Goal: Book appointment/travel/reservation

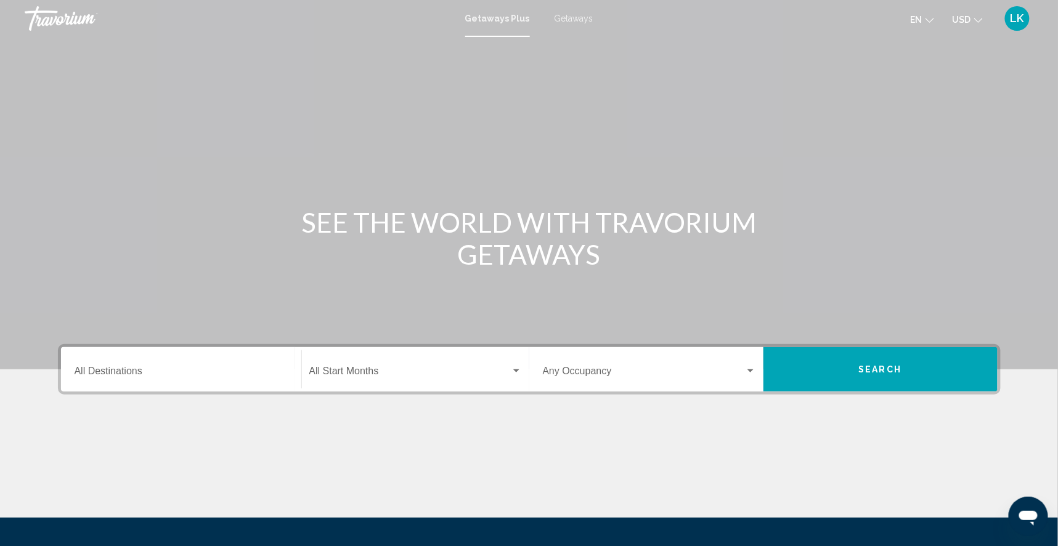
click at [569, 25] on div "Getaways Plus Getaways en English Español Français Italiano Português русский U…" at bounding box center [529, 19] width 1058 height 26
click at [577, 19] on span "Getaways" at bounding box center [573, 19] width 39 height 10
click at [114, 379] on input "Destination All Destinations" at bounding box center [181, 373] width 213 height 11
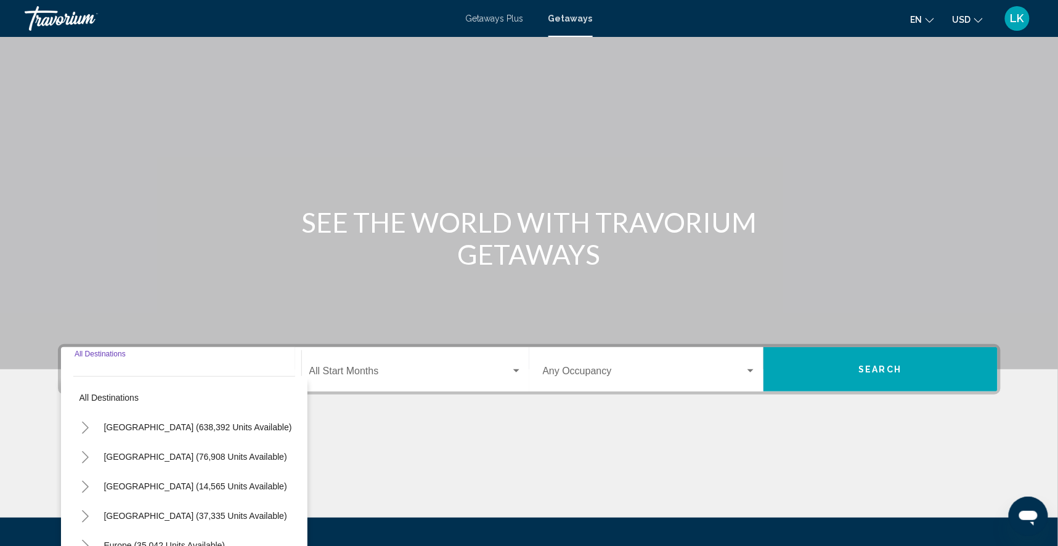
scroll to position [159, 0]
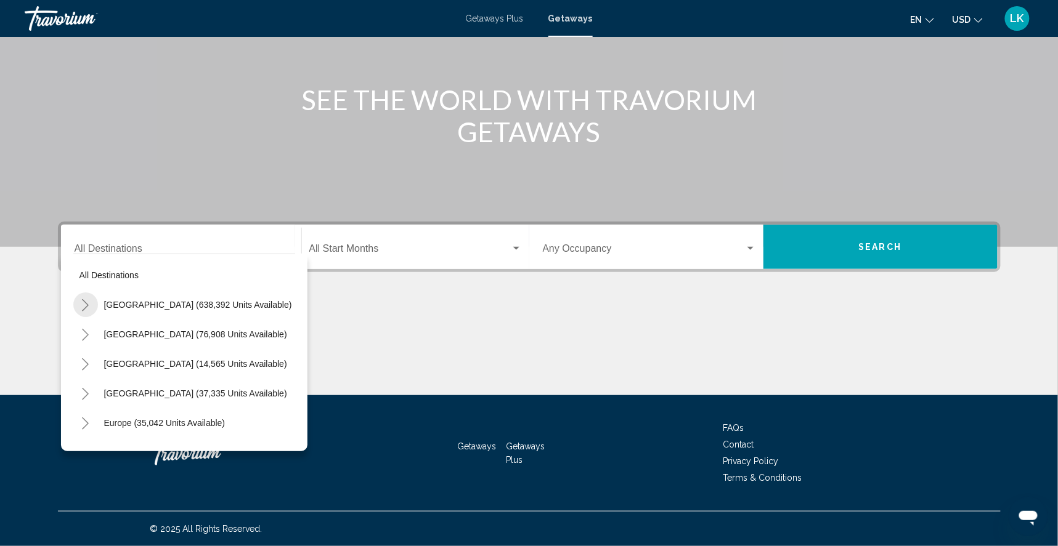
click at [82, 299] on icon "Toggle United States (638,392 units available)" at bounding box center [85, 305] width 7 height 12
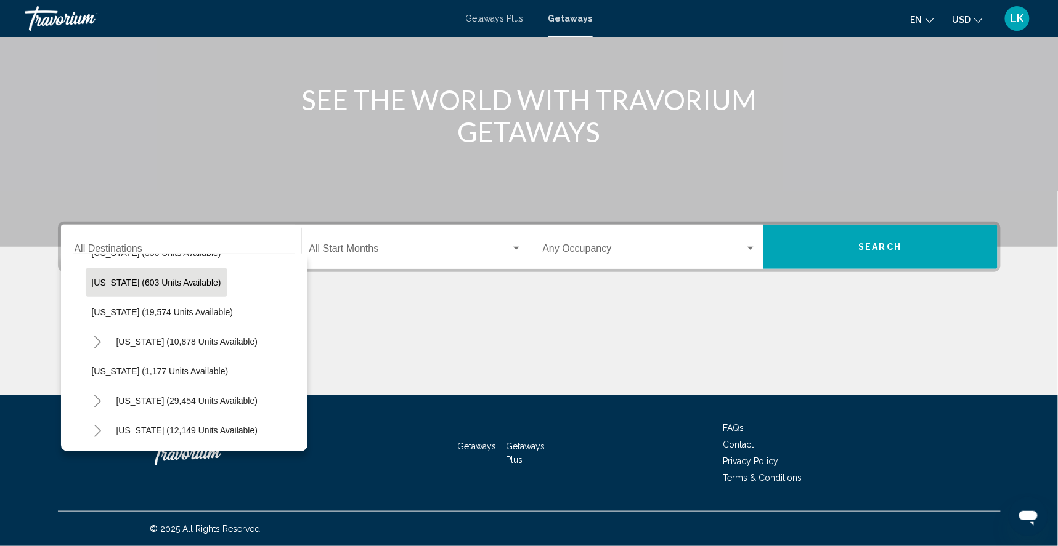
scroll to position [981, 0]
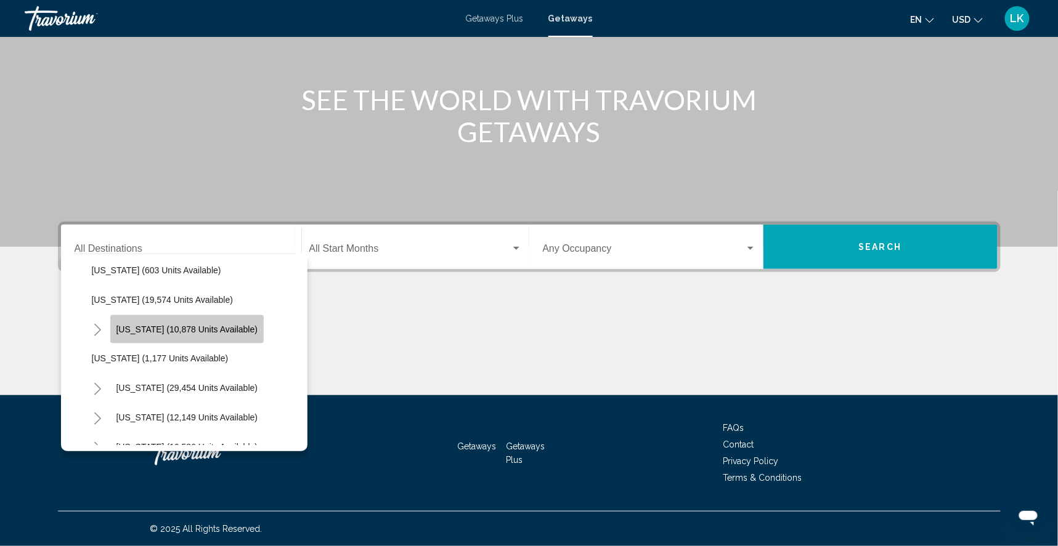
click at [125, 325] on span "Pennsylvania (10,878 units available)" at bounding box center [187, 330] width 142 height 10
type input "**********"
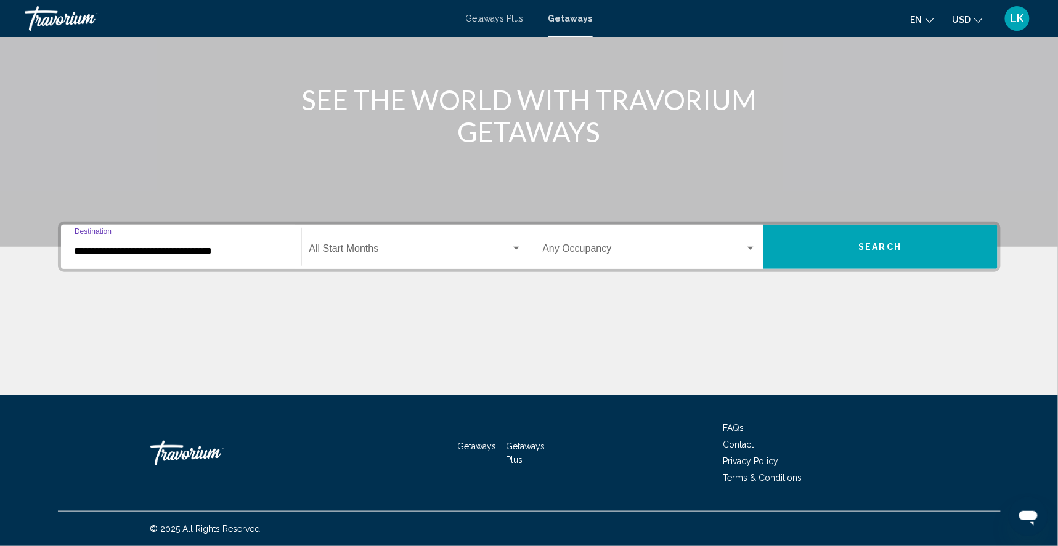
click at [881, 241] on span "Search" at bounding box center [880, 246] width 43 height 10
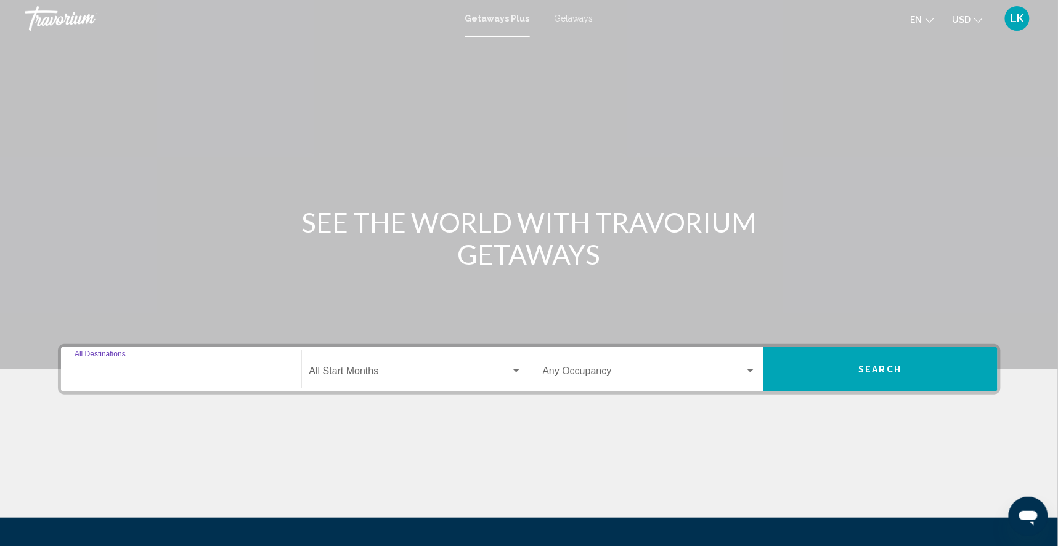
click at [75, 379] on input "Destination All Destinations" at bounding box center [181, 373] width 213 height 11
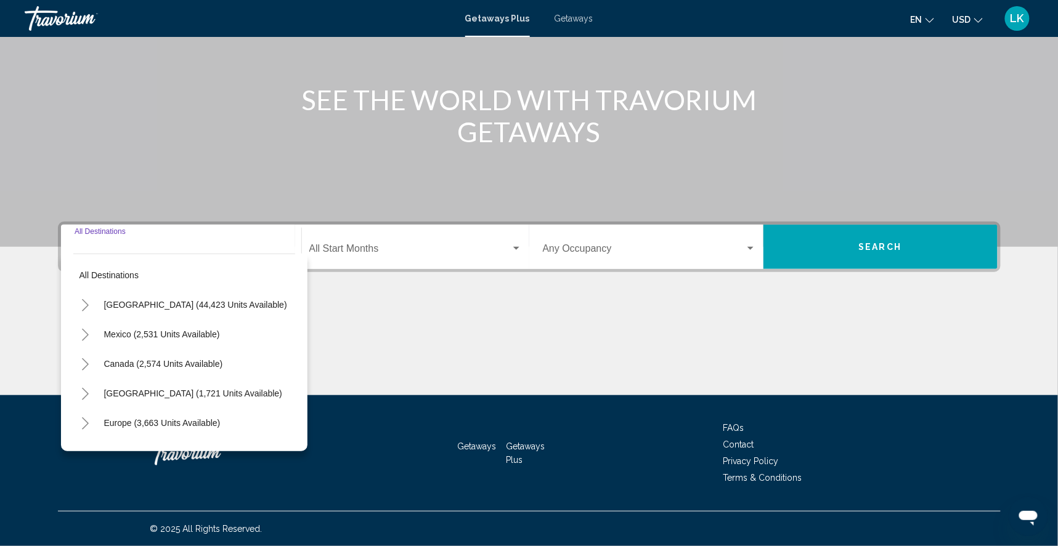
scroll to position [159, 0]
click at [81, 299] on icon "Toggle United States (44,423 units available)" at bounding box center [85, 305] width 9 height 12
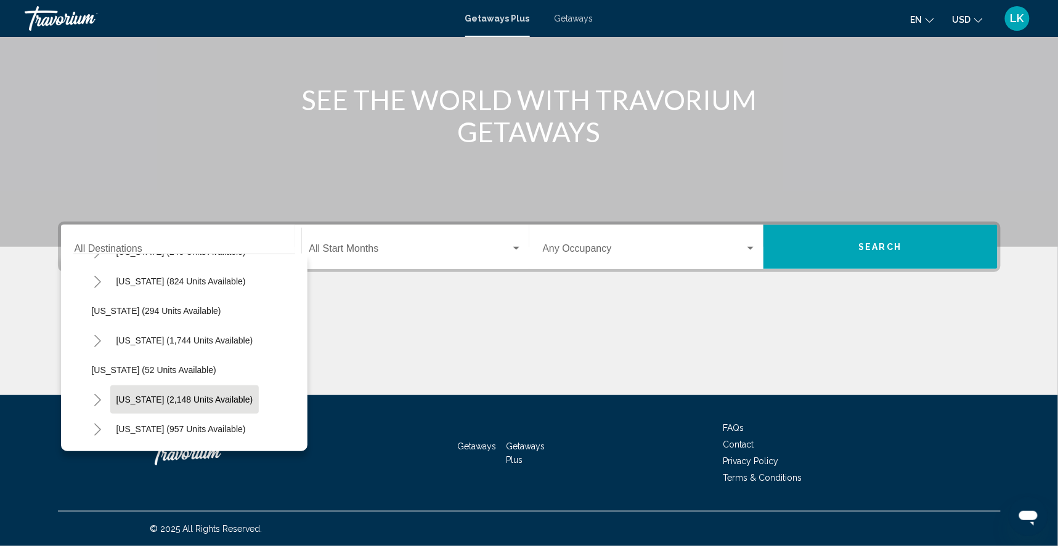
scroll to position [877, 0]
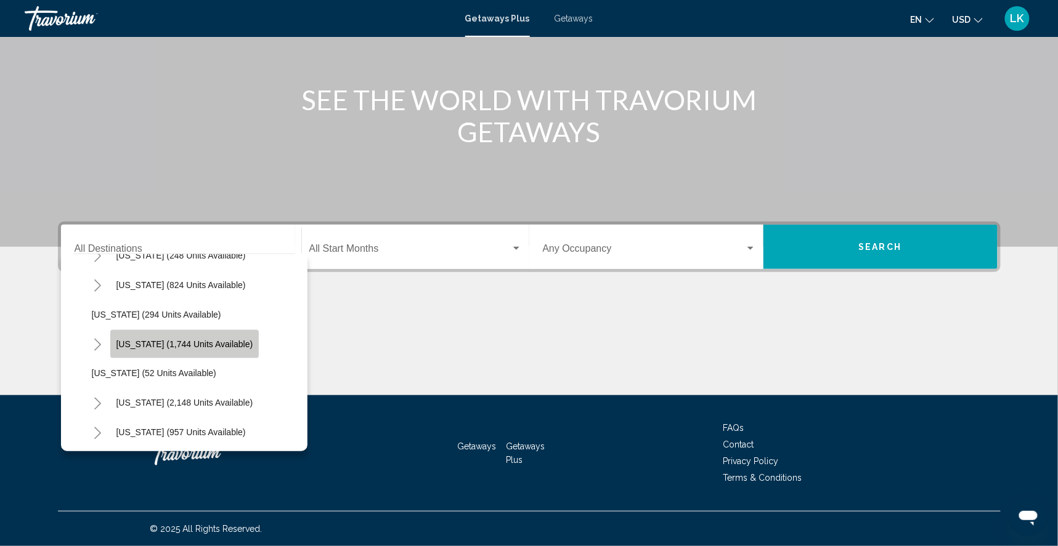
click at [116, 339] on span "[US_STATE] (1,744 units available)" at bounding box center [184, 344] width 137 height 10
type input "**********"
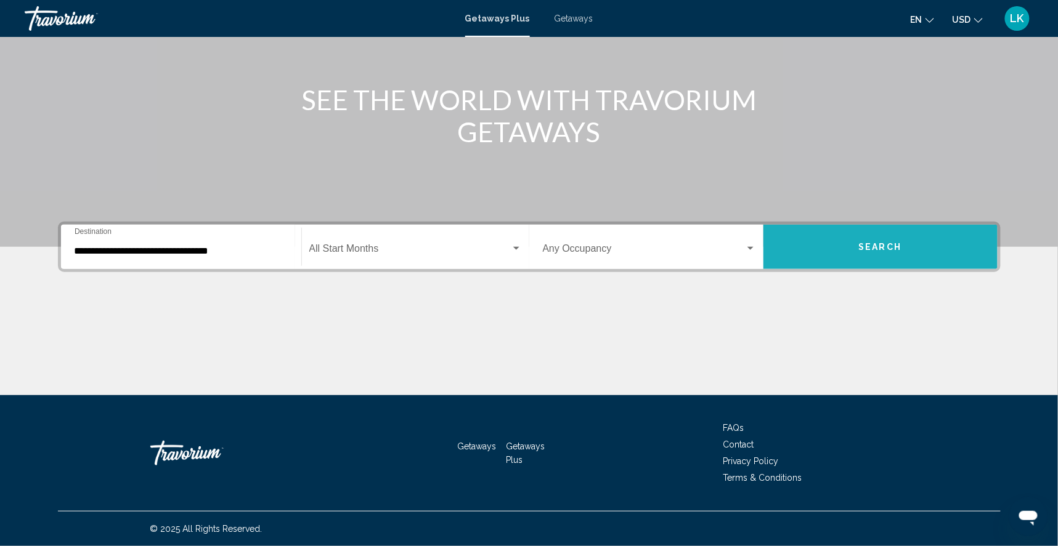
click at [885, 243] on span "Search" at bounding box center [880, 248] width 43 height 10
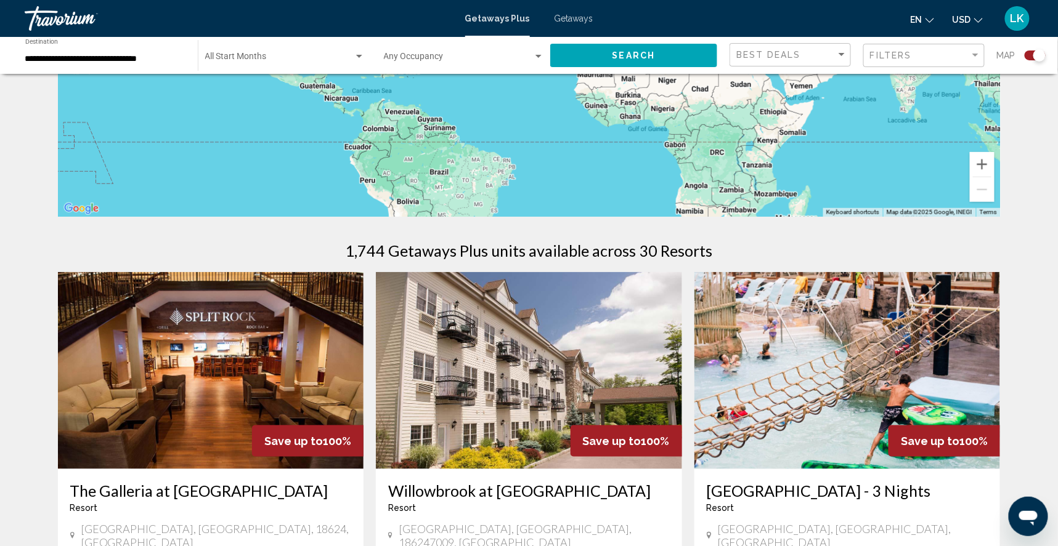
scroll to position [219, 0]
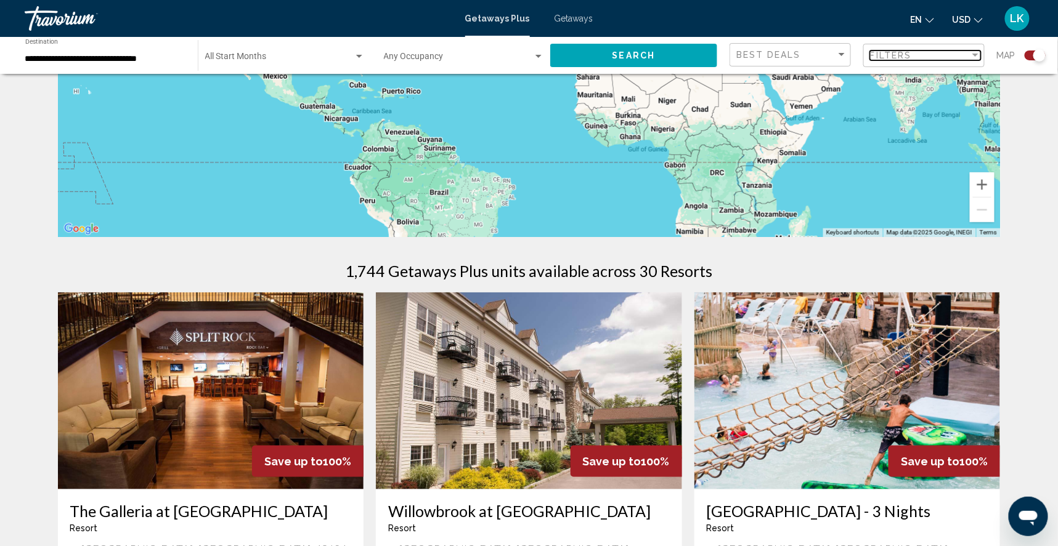
click at [906, 60] on span "Filters" at bounding box center [891, 56] width 42 height 10
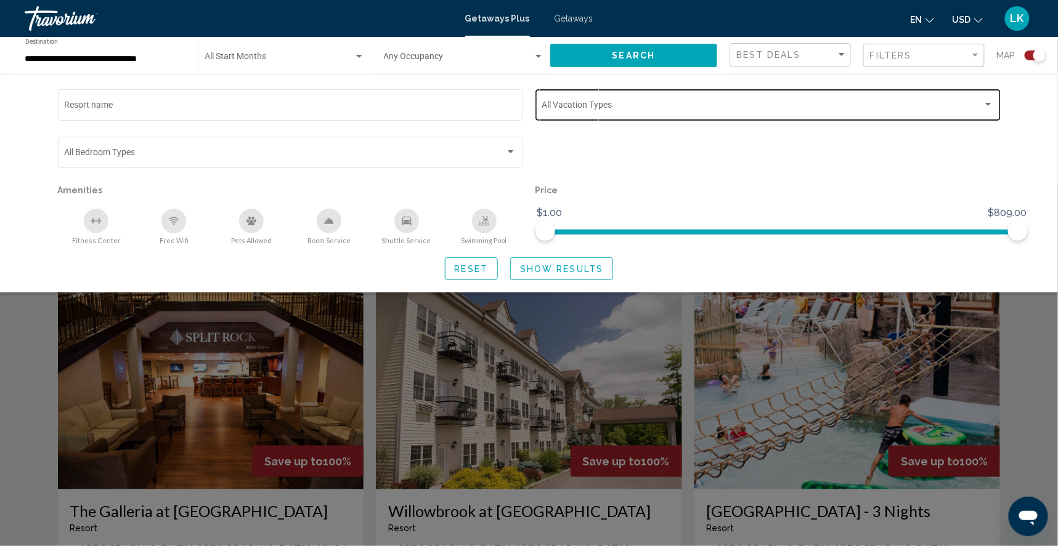
click at [585, 110] on span "Search widget" at bounding box center [761, 107] width 441 height 10
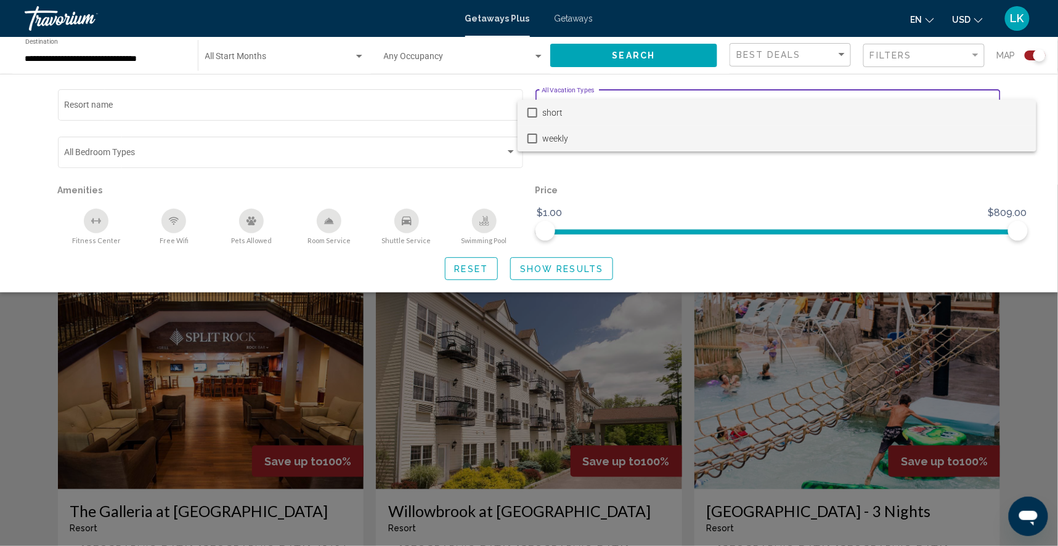
click at [535, 138] on mat-pseudo-checkbox at bounding box center [532, 139] width 10 height 10
click at [593, 277] on div at bounding box center [529, 273] width 1058 height 546
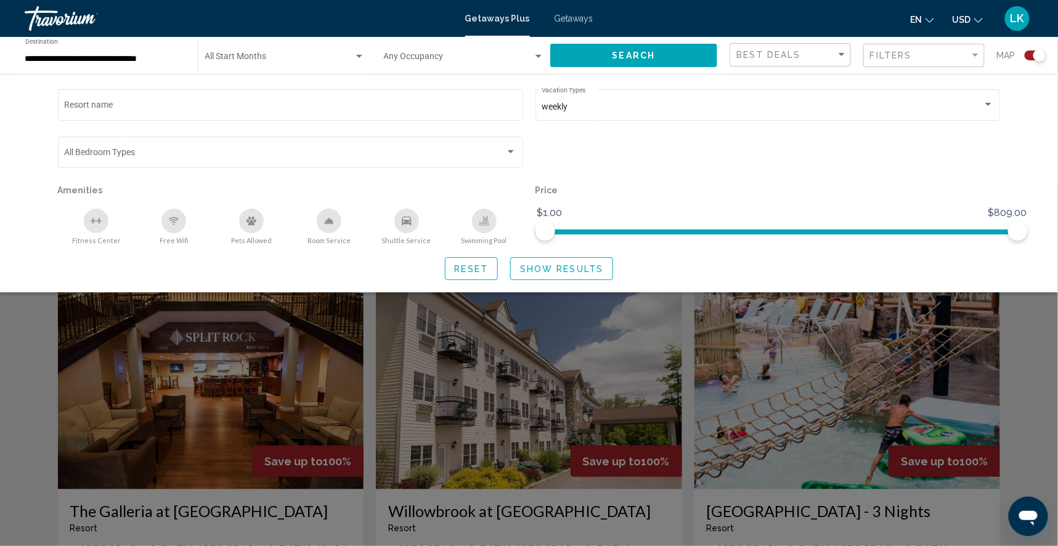
click at [549, 274] on span "Show Results" at bounding box center [561, 269] width 83 height 10
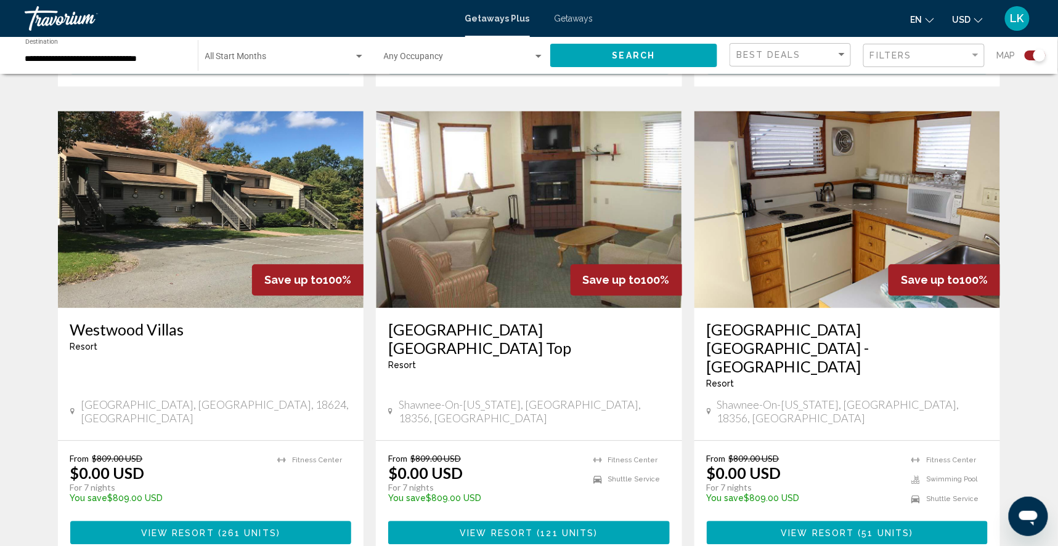
scroll to position [846, 0]
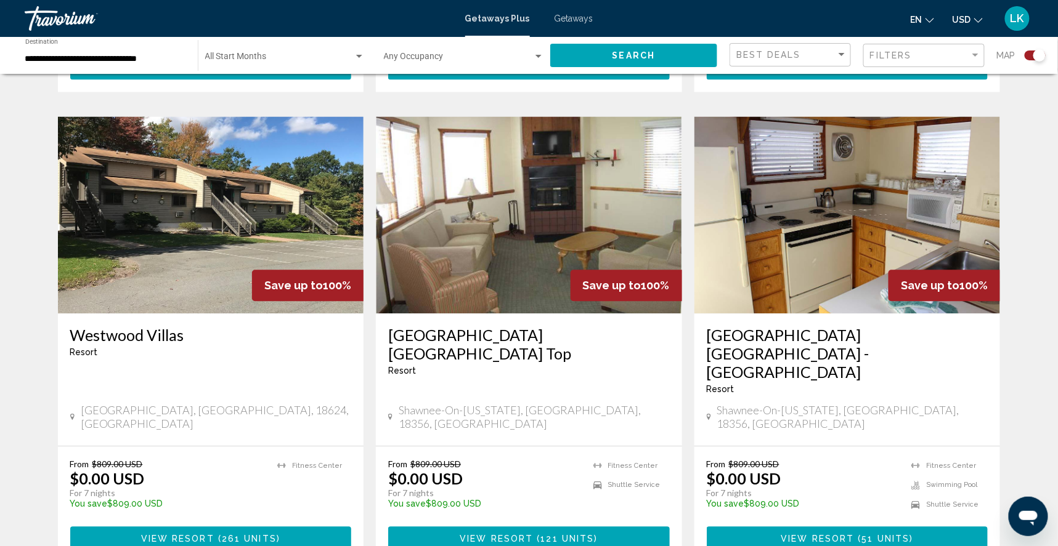
click at [257, 231] on img "Main content" at bounding box center [211, 214] width 306 height 197
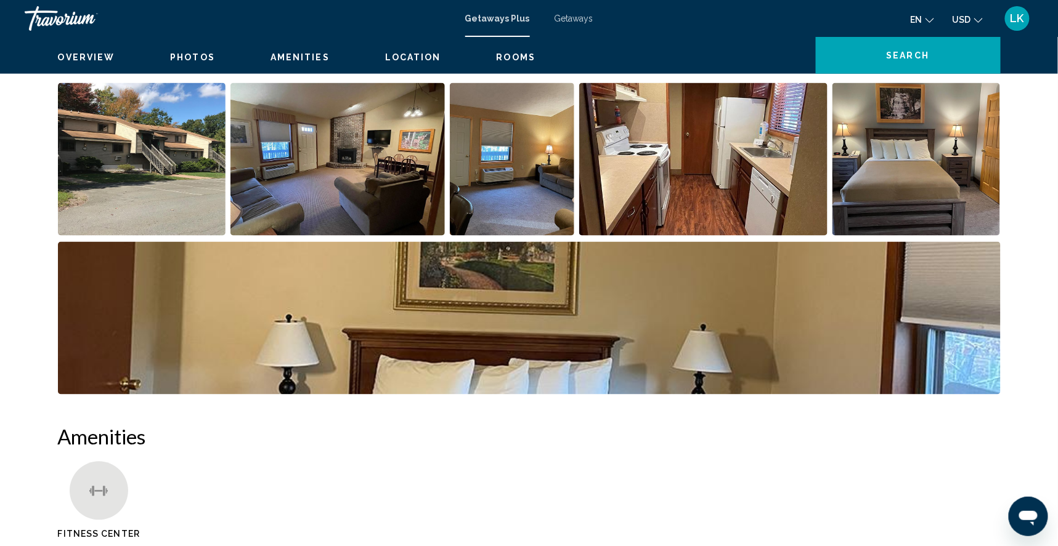
scroll to position [559, 0]
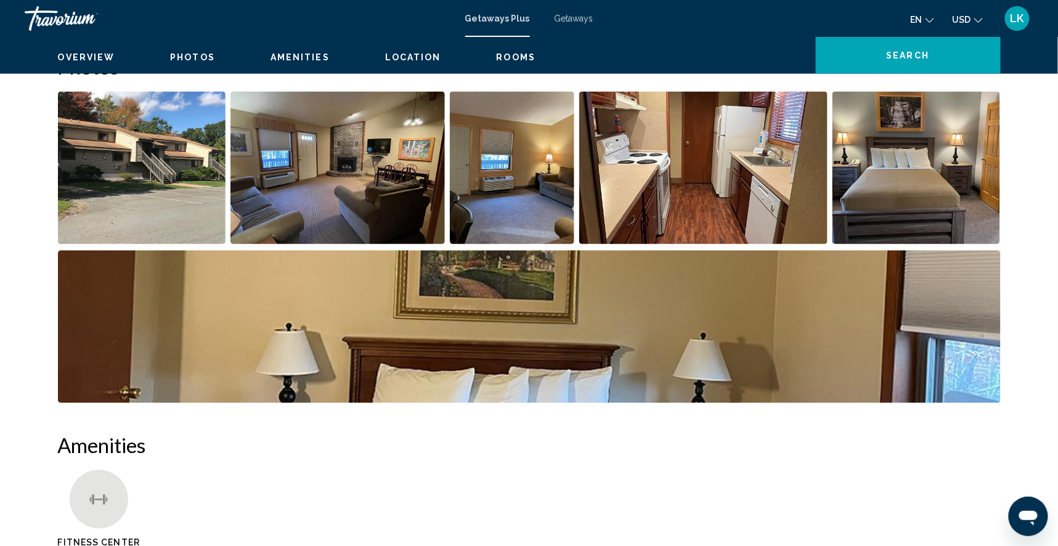
click at [150, 197] on img "Open full-screen image slider" at bounding box center [142, 168] width 168 height 153
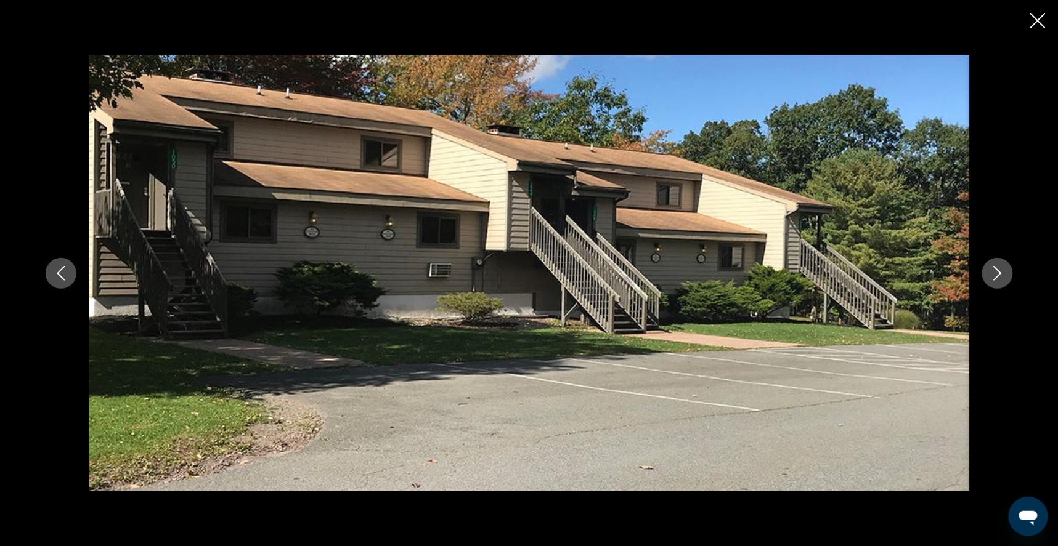
click at [1013, 282] on button "Next image" at bounding box center [997, 273] width 31 height 31
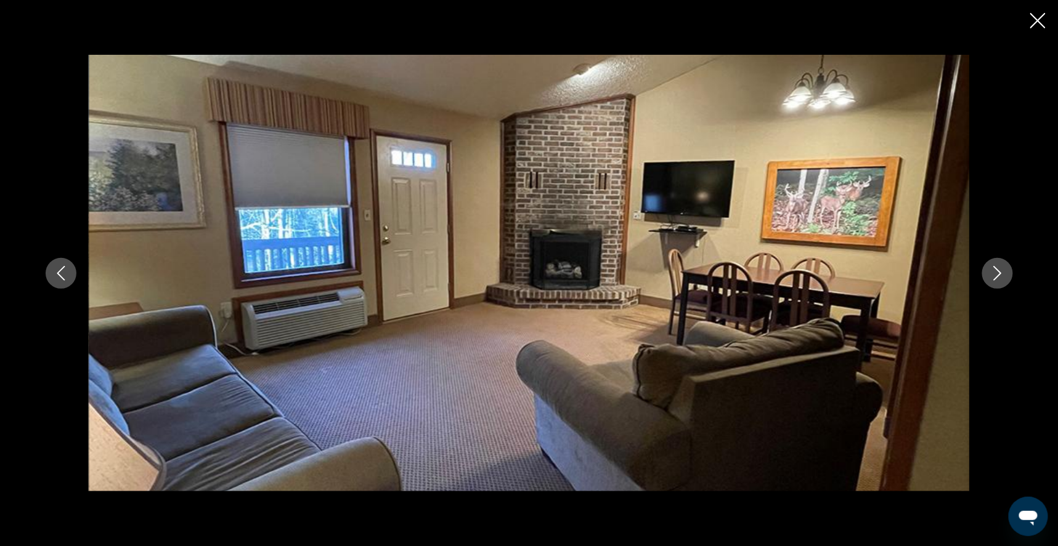
click at [1013, 282] on button "Next image" at bounding box center [997, 273] width 31 height 31
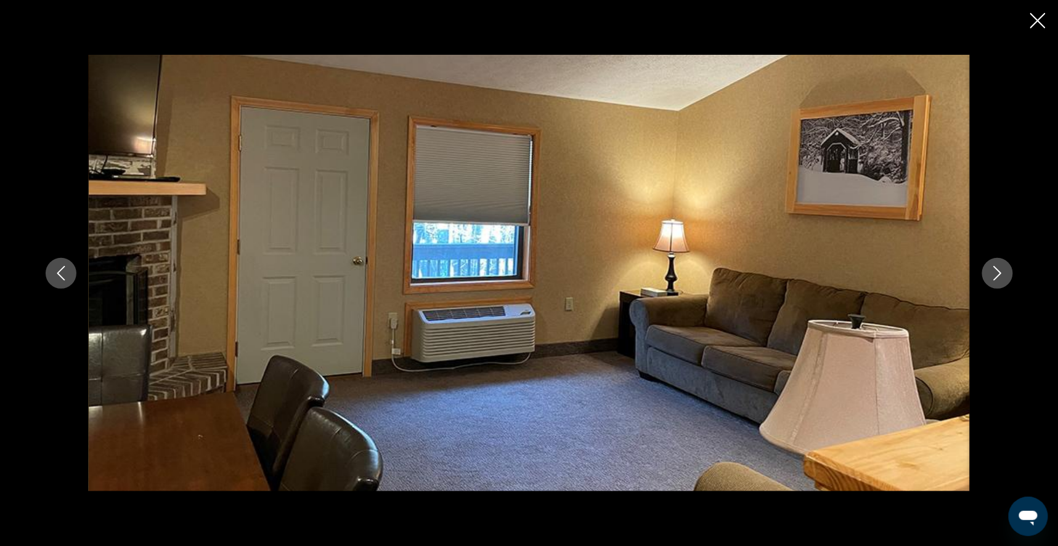
click at [1001, 277] on icon "Next image" at bounding box center [997, 273] width 8 height 15
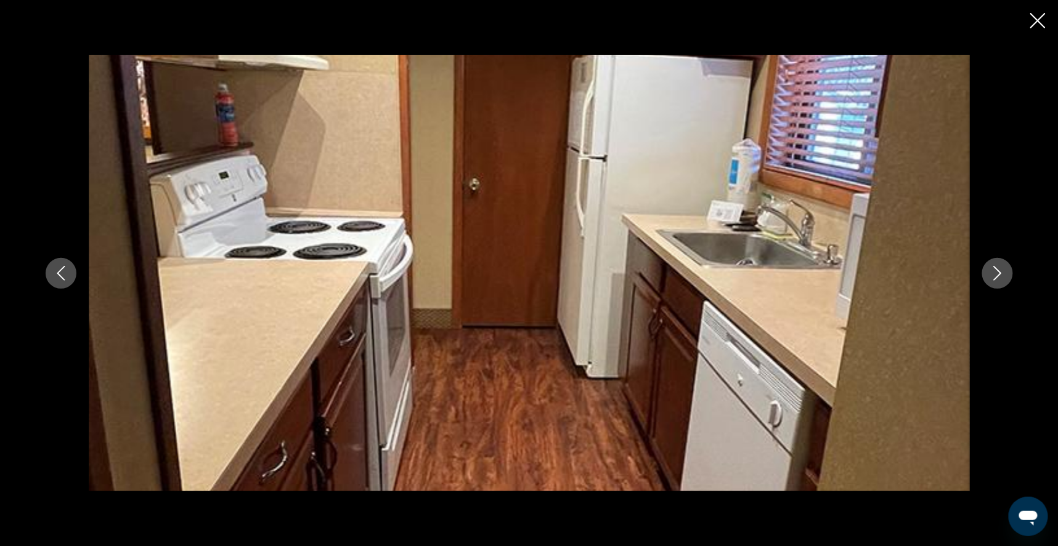
click at [1005, 277] on icon "Next image" at bounding box center [997, 273] width 15 height 15
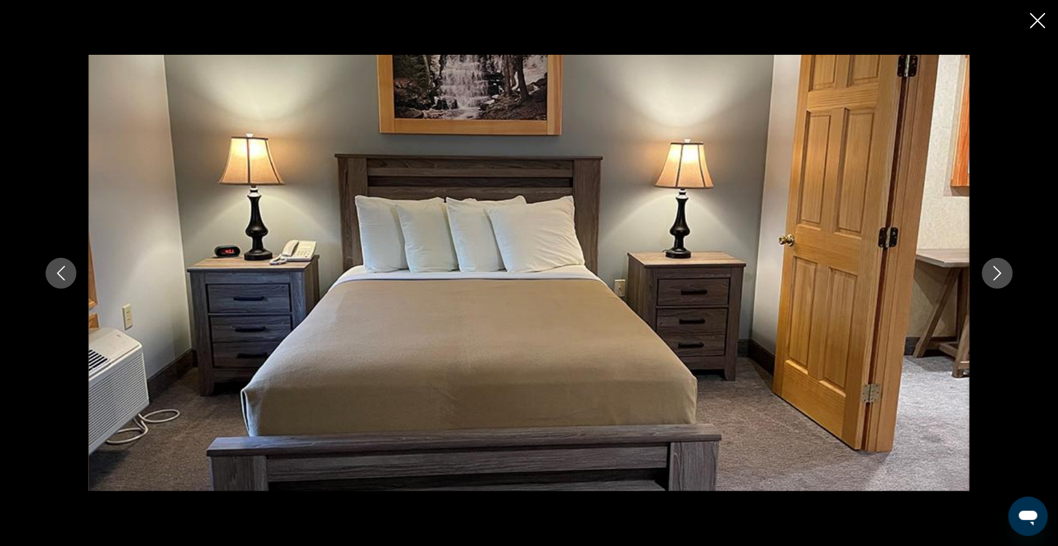
click at [1001, 277] on icon "Next image" at bounding box center [997, 273] width 8 height 15
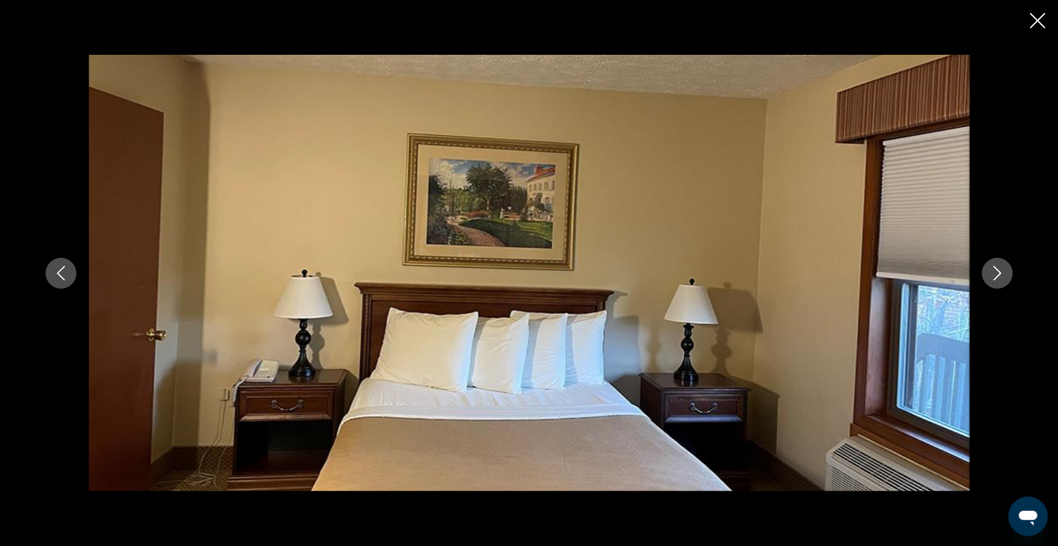
click at [1005, 278] on icon "Next image" at bounding box center [997, 273] width 15 height 15
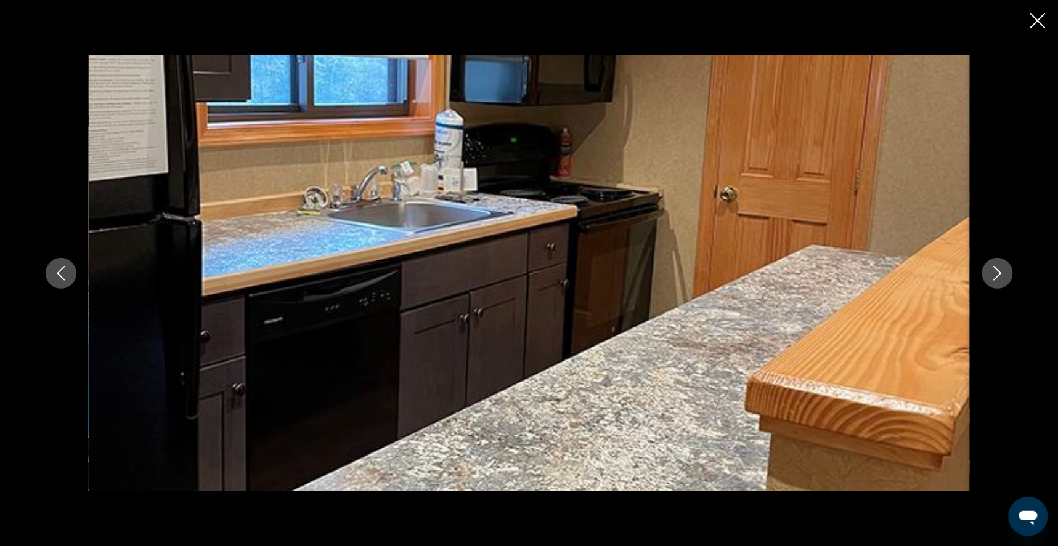
click at [1005, 278] on icon "Next image" at bounding box center [997, 273] width 15 height 15
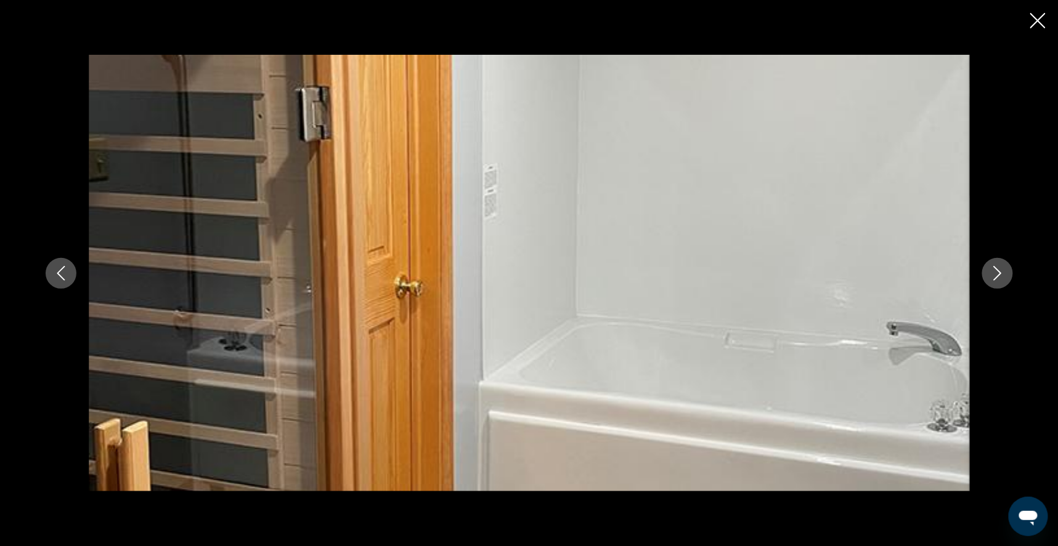
click at [1005, 278] on icon "Next image" at bounding box center [997, 273] width 15 height 15
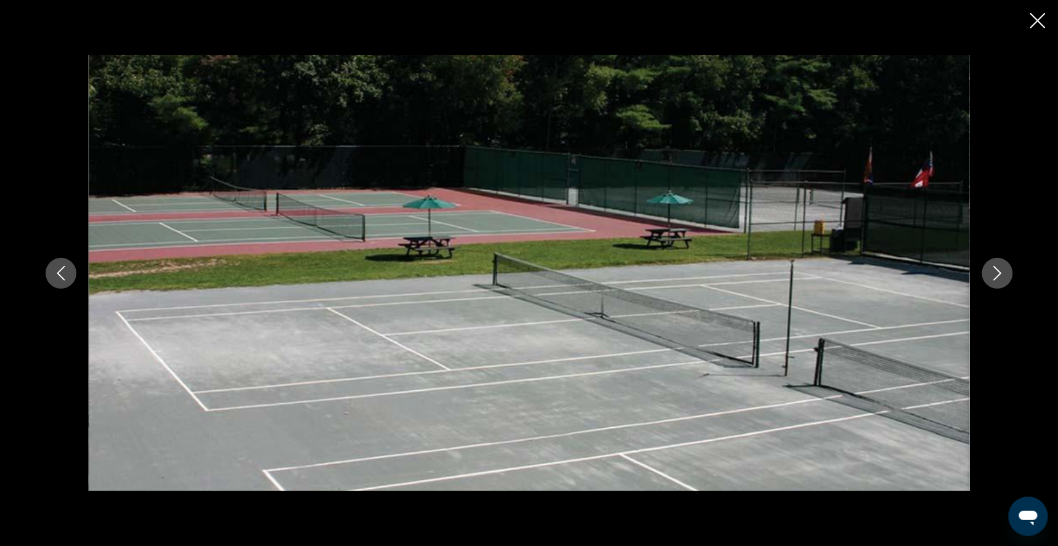
click at [1005, 278] on icon "Next image" at bounding box center [997, 273] width 15 height 15
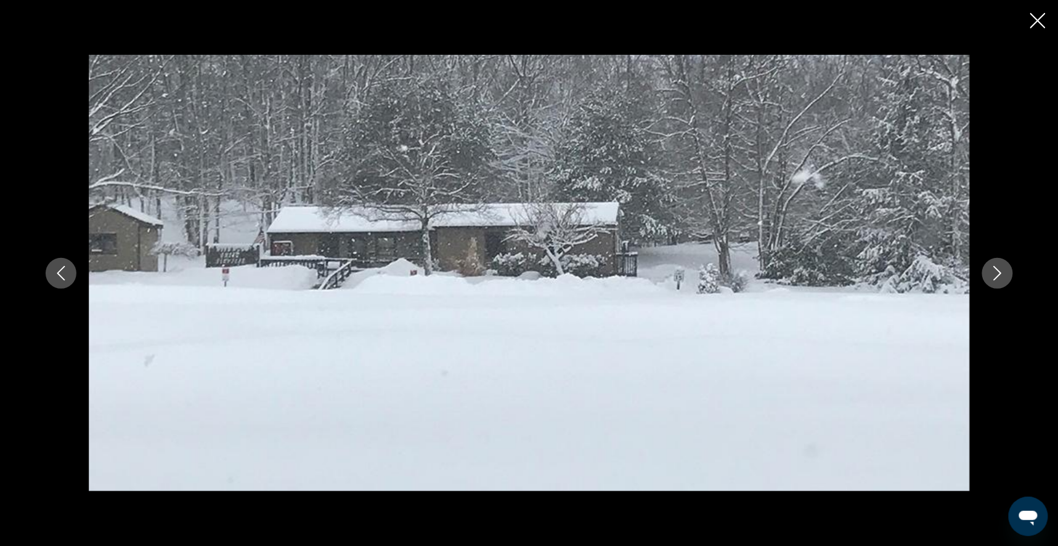
click at [1005, 280] on icon "Next image" at bounding box center [997, 273] width 15 height 15
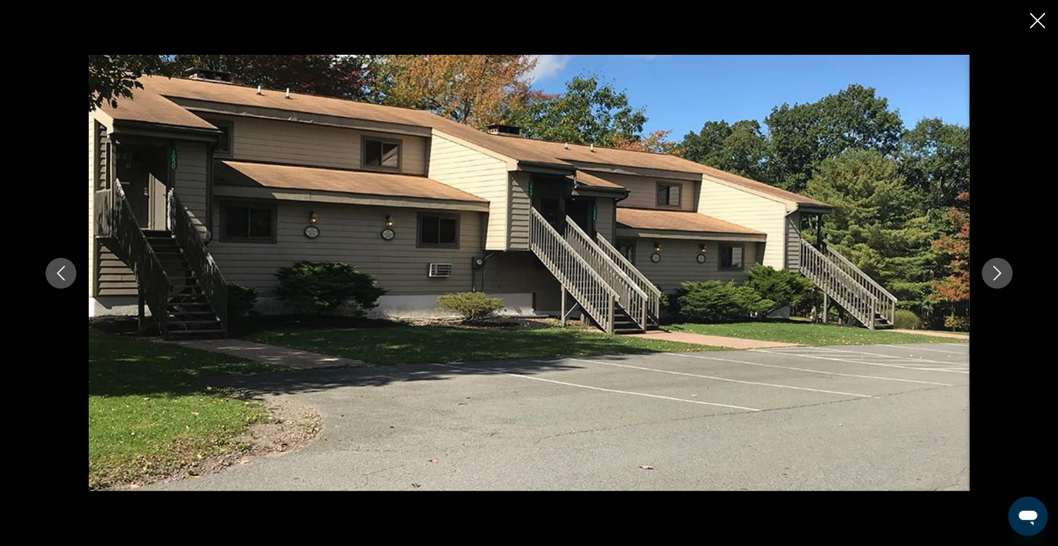
click at [1036, 23] on icon "Close slideshow" at bounding box center [1037, 20] width 15 height 15
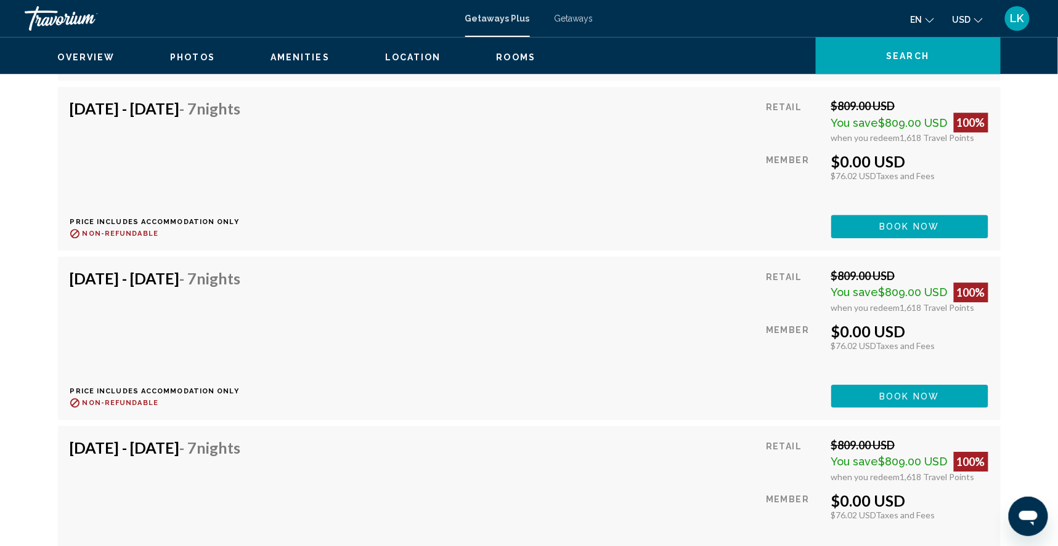
scroll to position [4487, 0]
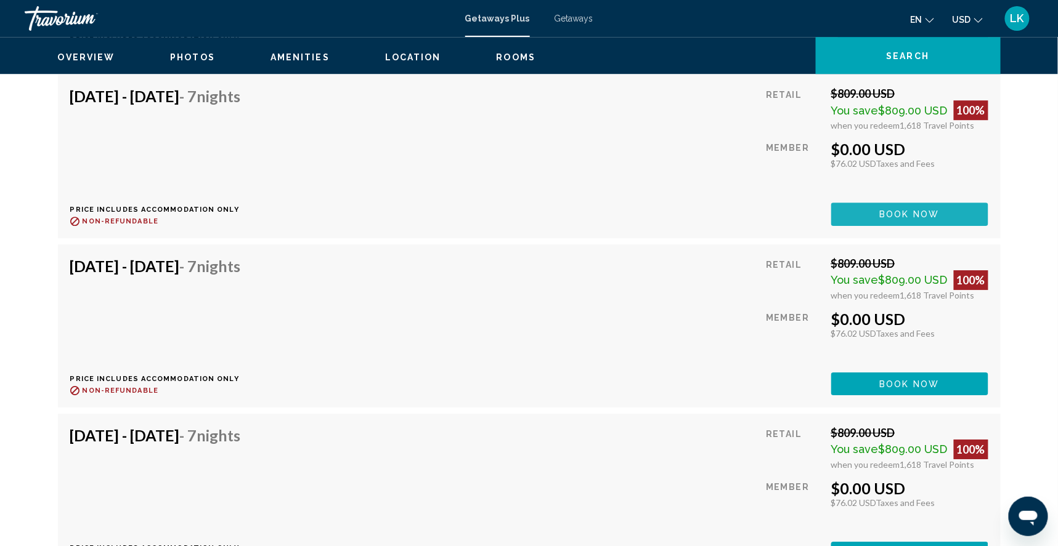
click at [922, 220] on span "Book now" at bounding box center [910, 215] width 60 height 10
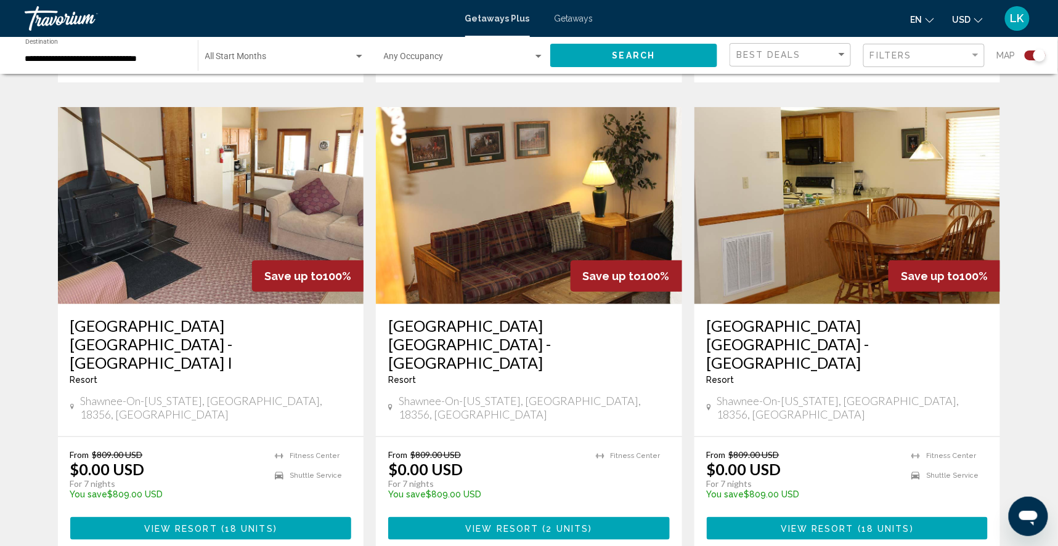
scroll to position [1834, 0]
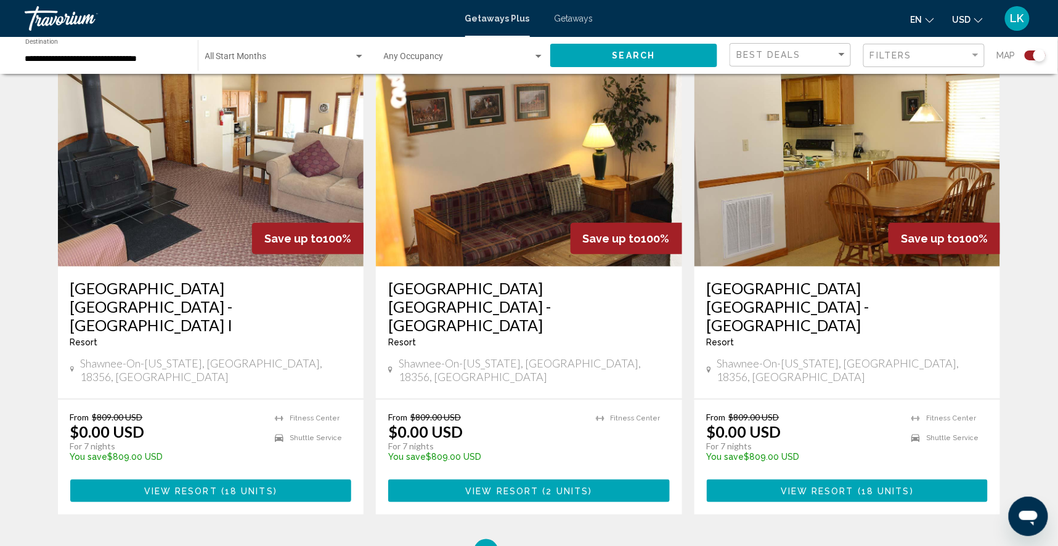
click at [261, 184] on img "Main content" at bounding box center [211, 168] width 306 height 197
